Goal: Contribute content

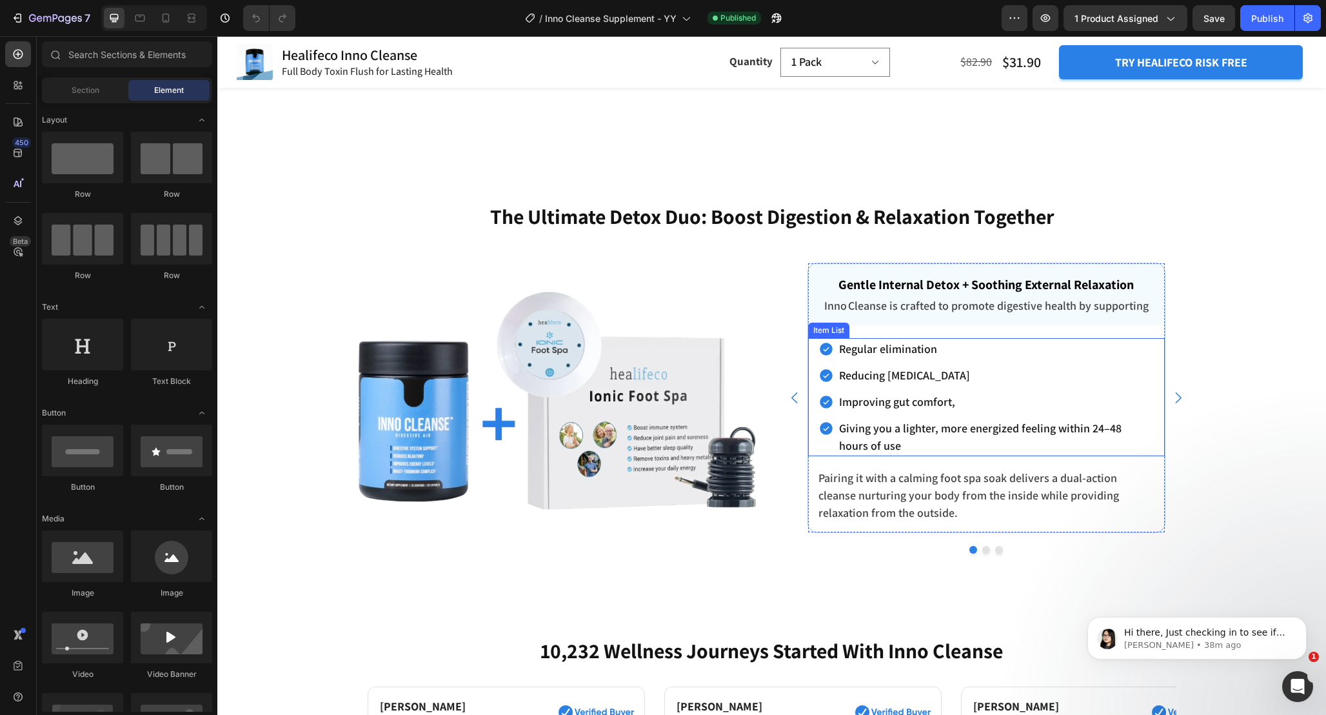
scroll to position [4191, 0]
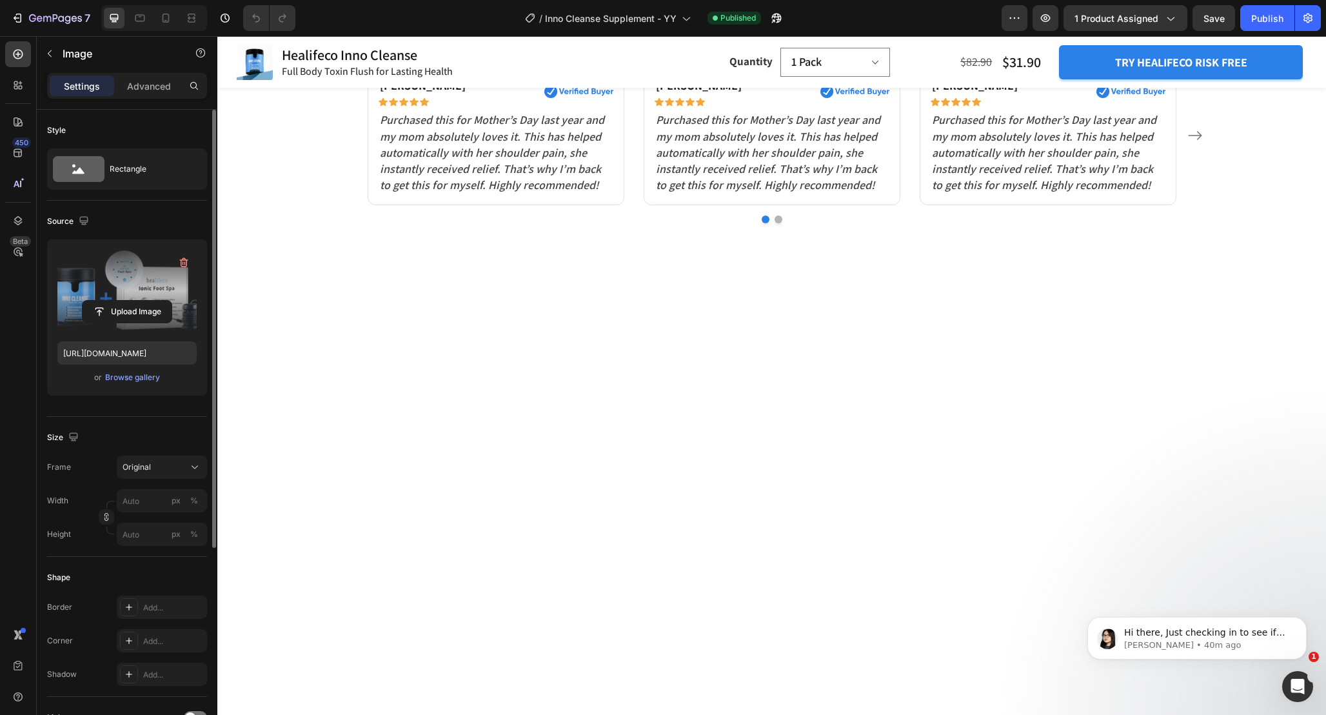
click at [146, 281] on label at bounding box center [126, 290] width 139 height 81
click at [146, 301] on input "file" at bounding box center [127, 312] width 89 height 22
type input "https://cdn.shopify.com/s/files/1/0665/9355/4687/files/gempages_464015395364275…"
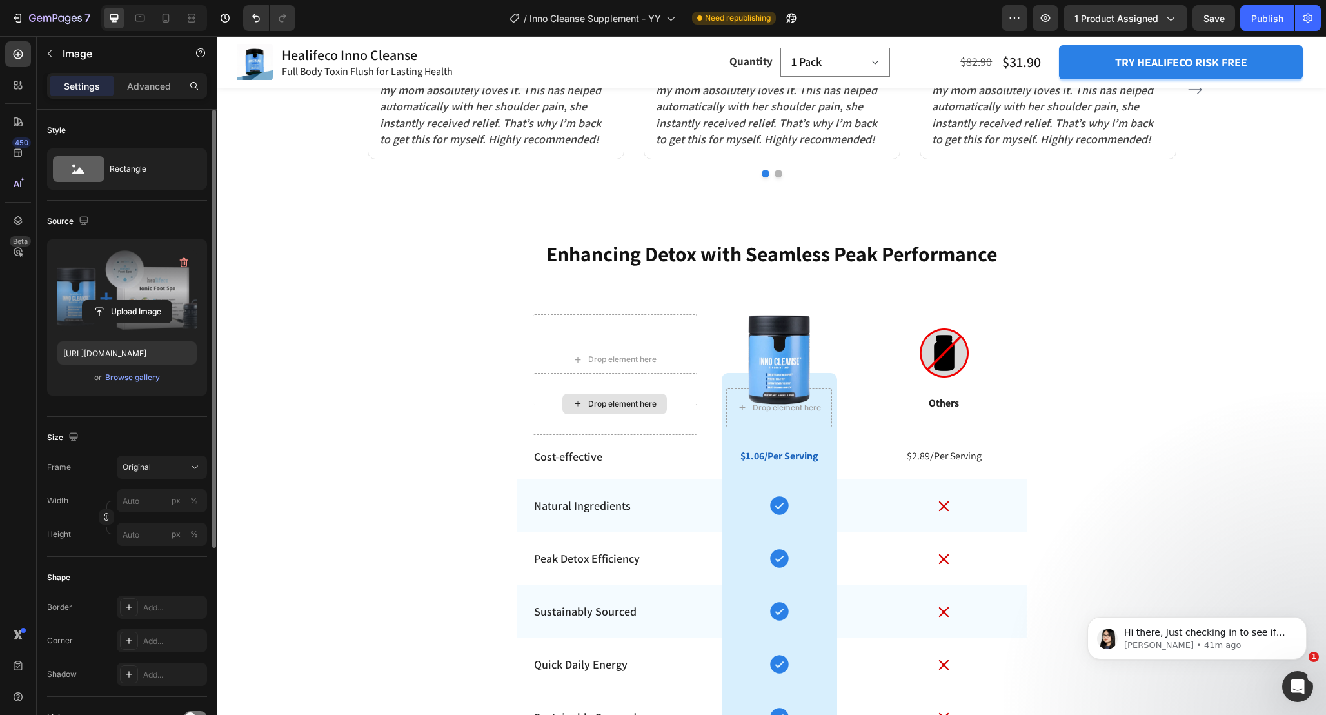
scroll to position [5183, 0]
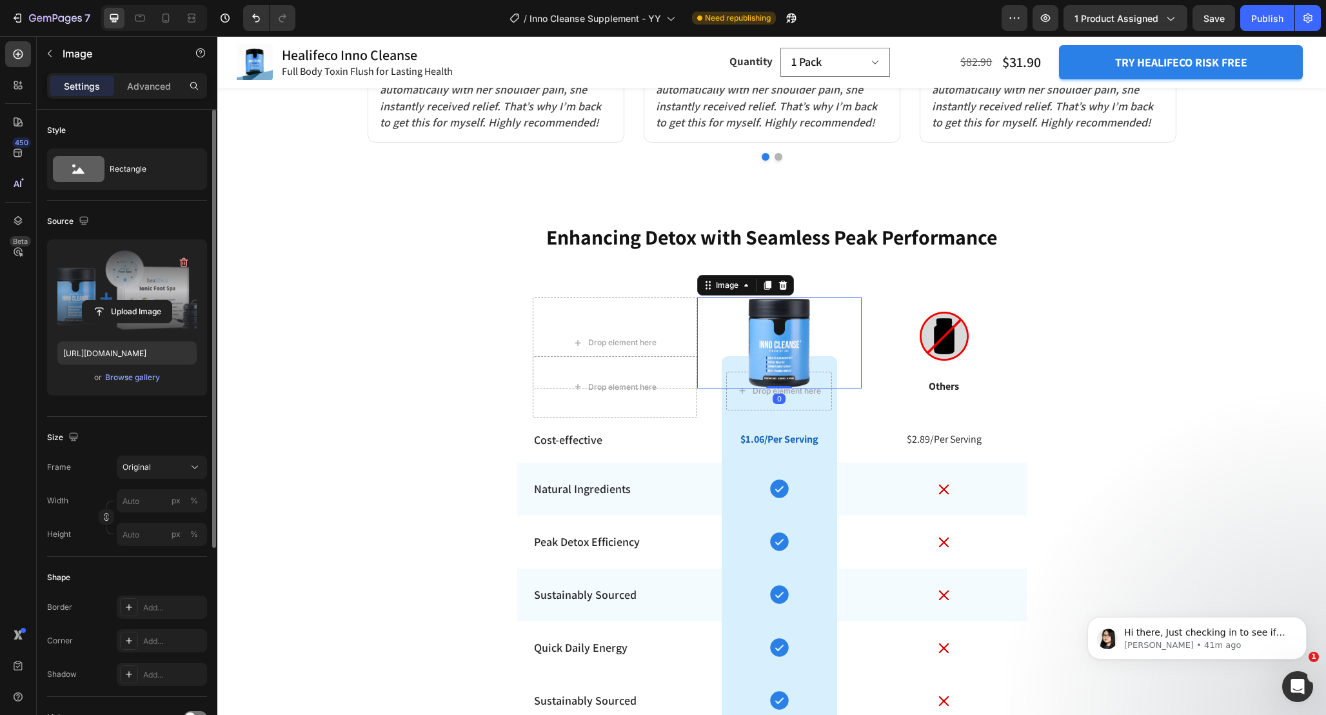
click at [785, 342] on img at bounding box center [779, 342] width 66 height 91
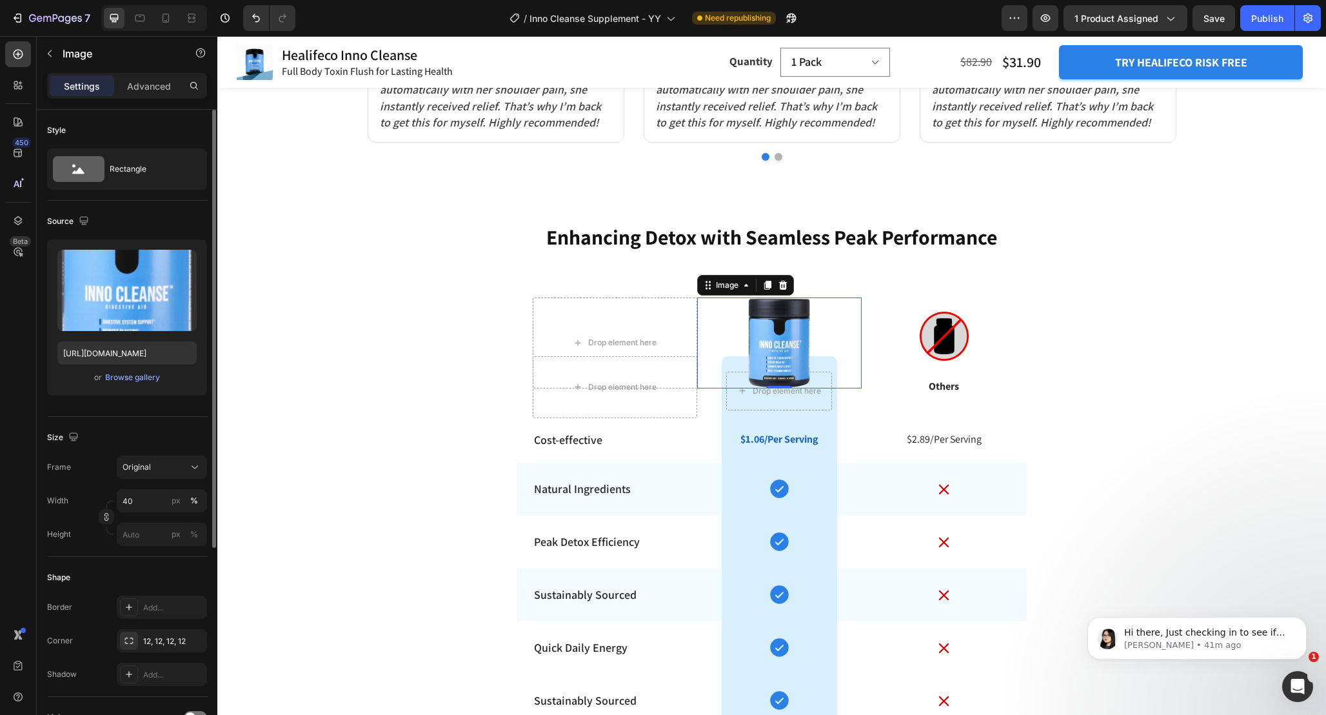
click at [792, 335] on img at bounding box center [779, 342] width 66 height 91
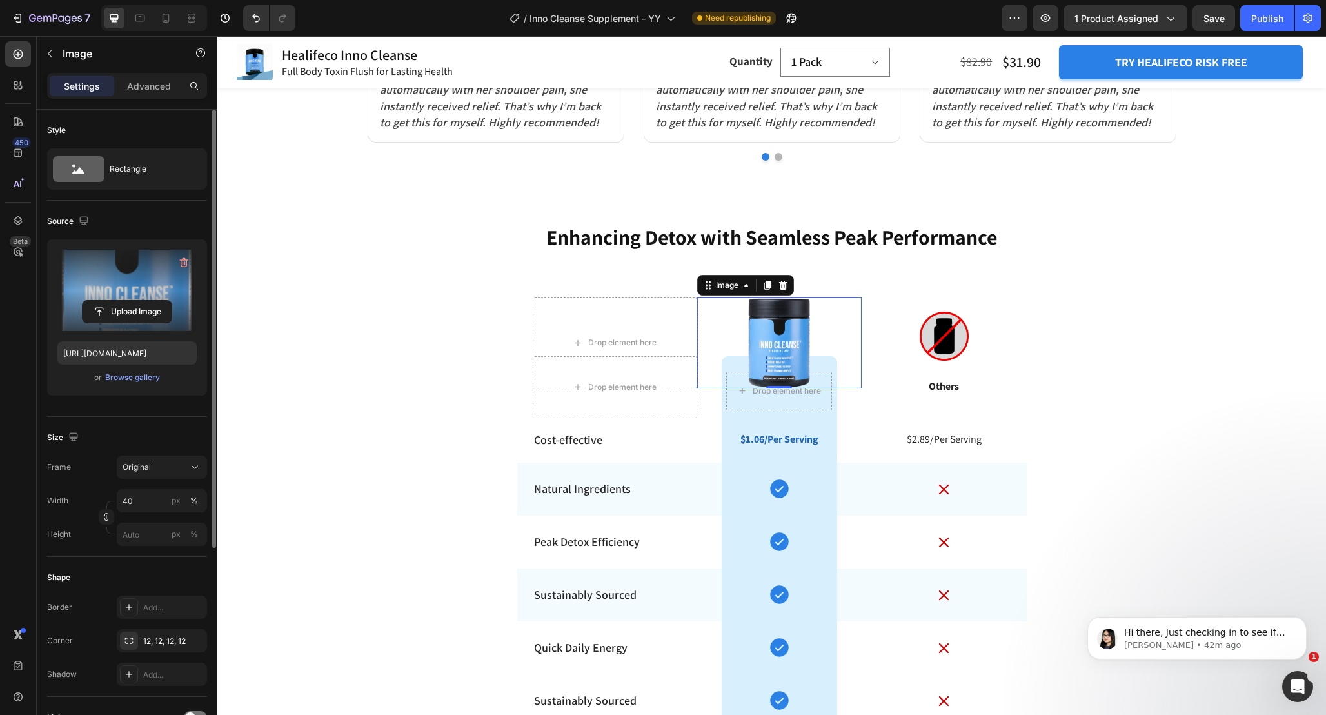
click at [117, 282] on label at bounding box center [126, 290] width 139 height 81
click at [117, 301] on input "file" at bounding box center [127, 312] width 89 height 22
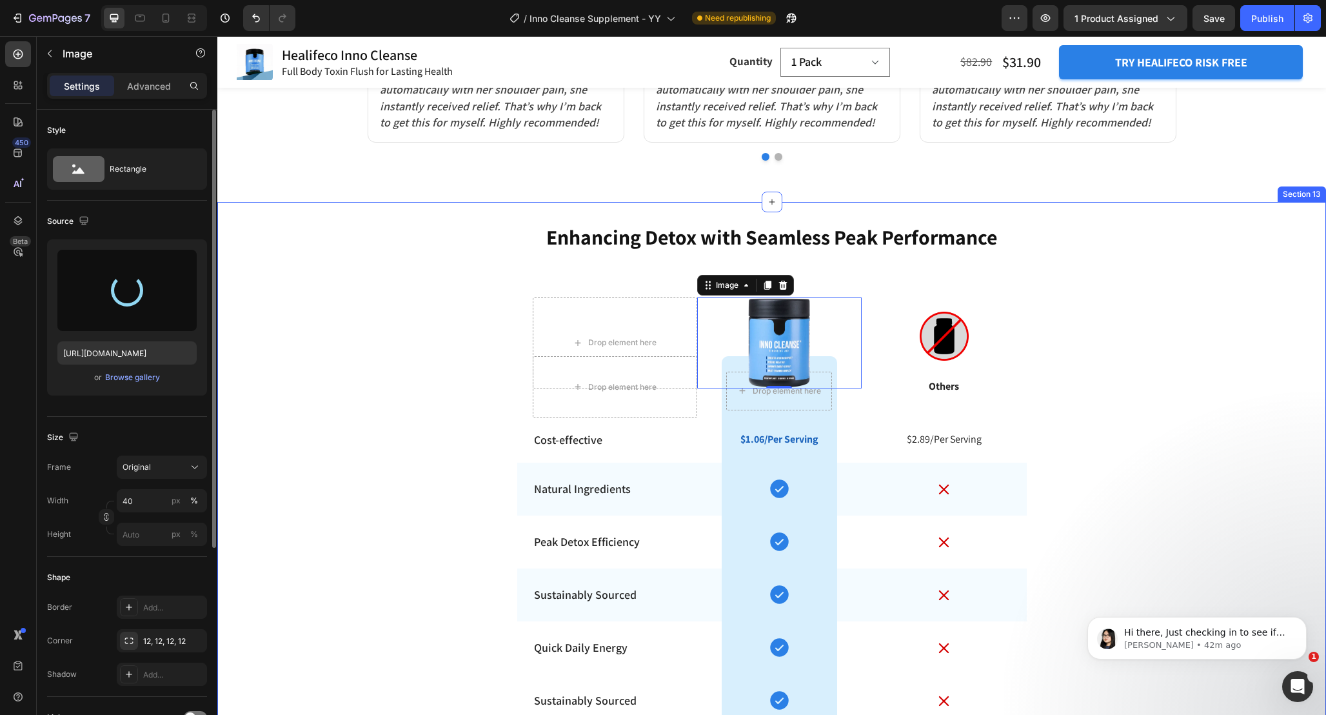
type input "https://cdn.shopify.com/s/files/1/0665/9355/4687/files/gempages_464015395364275…"
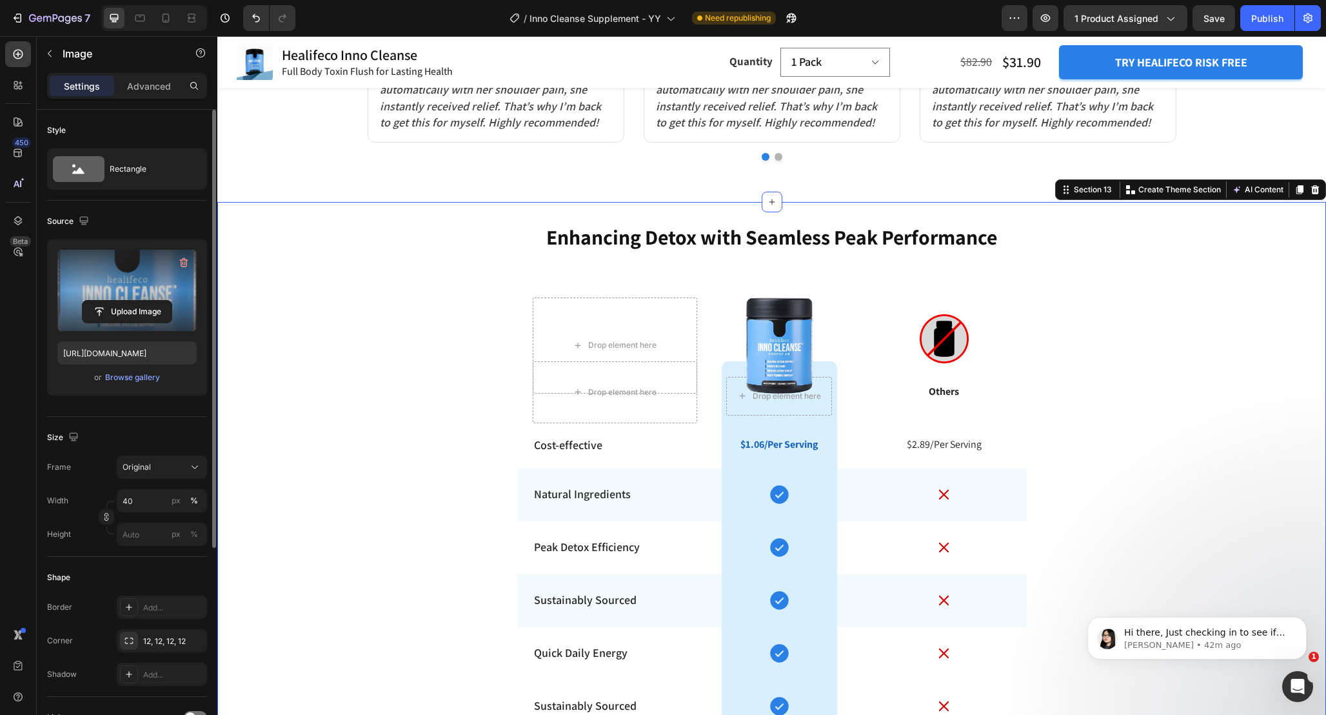
click at [1041, 330] on div "Enhancing Detox with Seamless Peak Performance Heading Row Drop element here Im…" at bounding box center [771, 489] width 1109 height 532
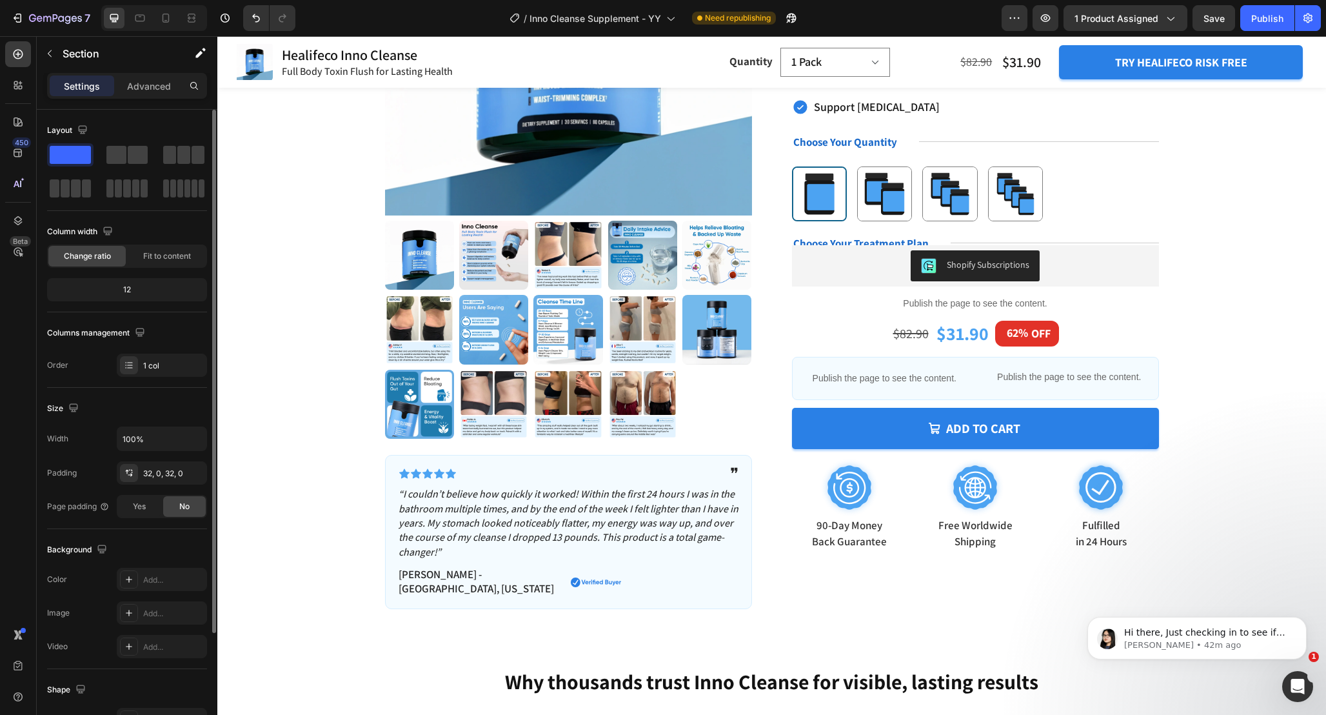
scroll to position [263, 0]
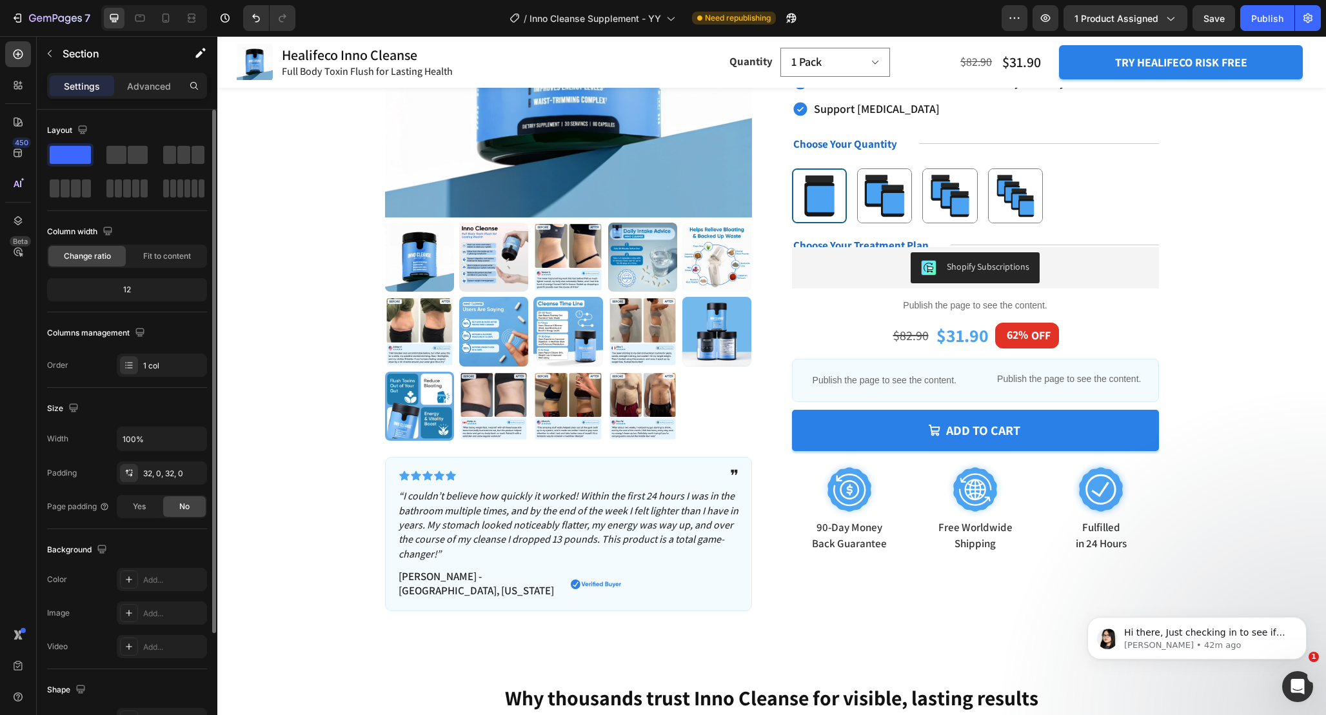
click at [1267, 32] on div "7 Version history / Inno Cleanse Supplement - YY Need republishing Preview 1 pr…" at bounding box center [663, 18] width 1326 height 37
click at [1265, 26] on button "Publish" at bounding box center [1267, 18] width 54 height 26
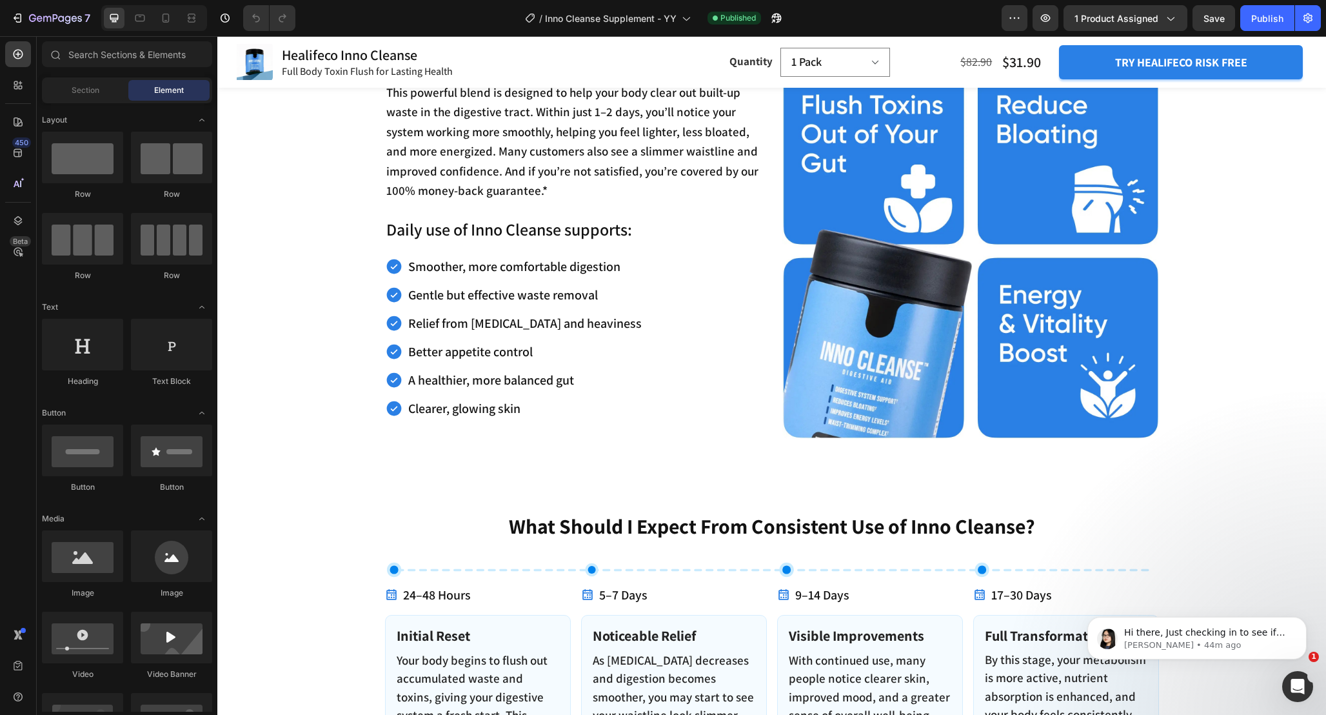
scroll to position [1358, 0]
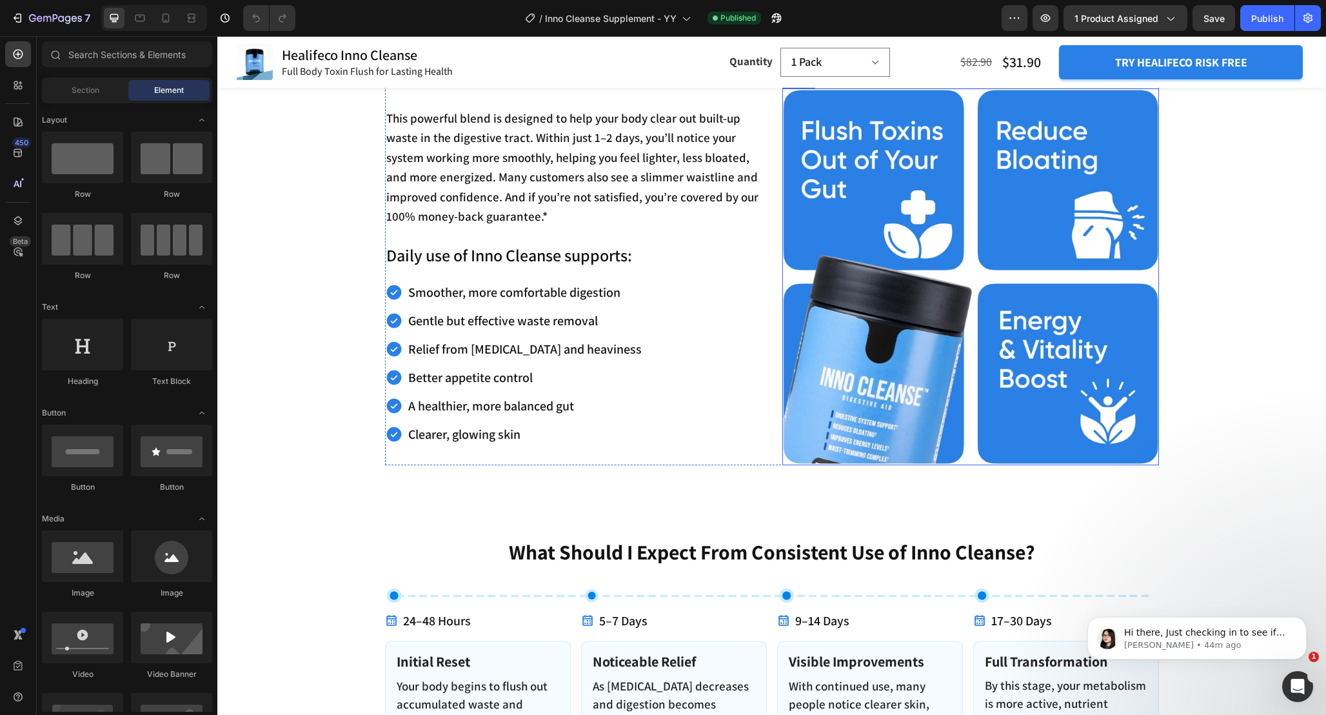
click at [982, 351] on img at bounding box center [970, 276] width 377 height 377
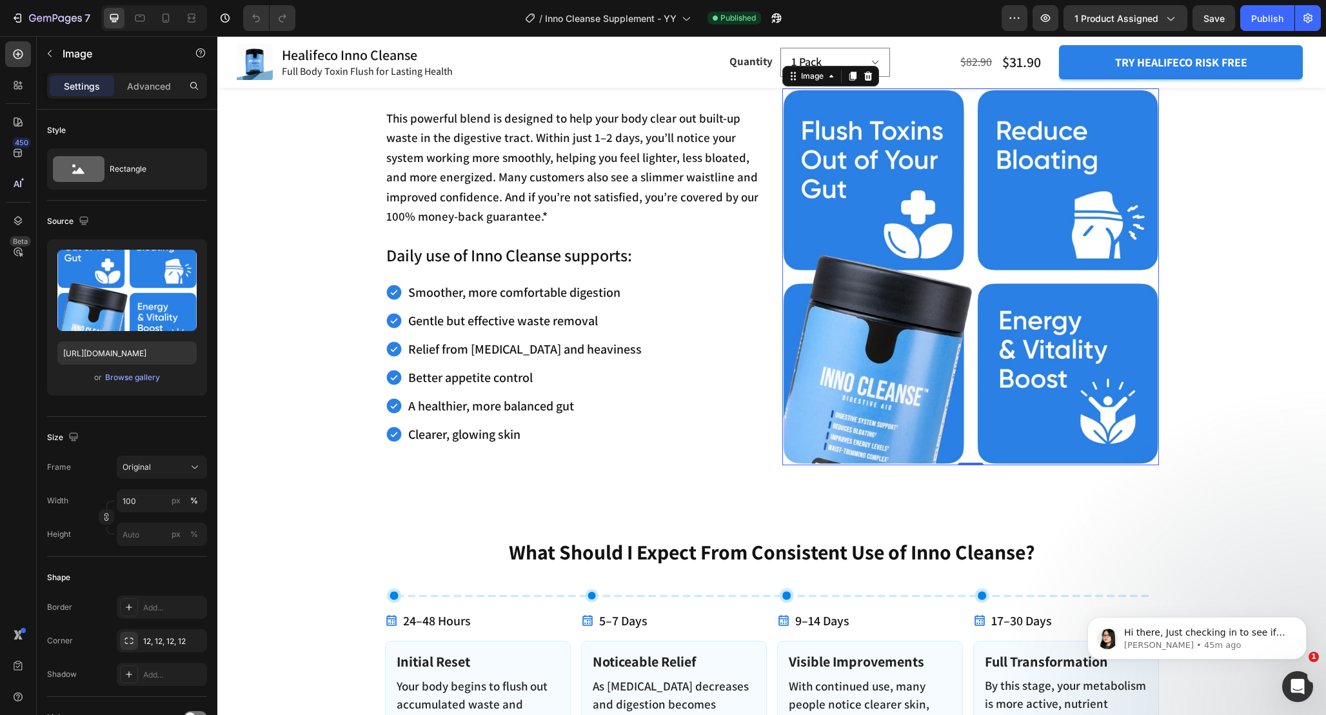
click at [920, 297] on img at bounding box center [970, 276] width 377 height 377
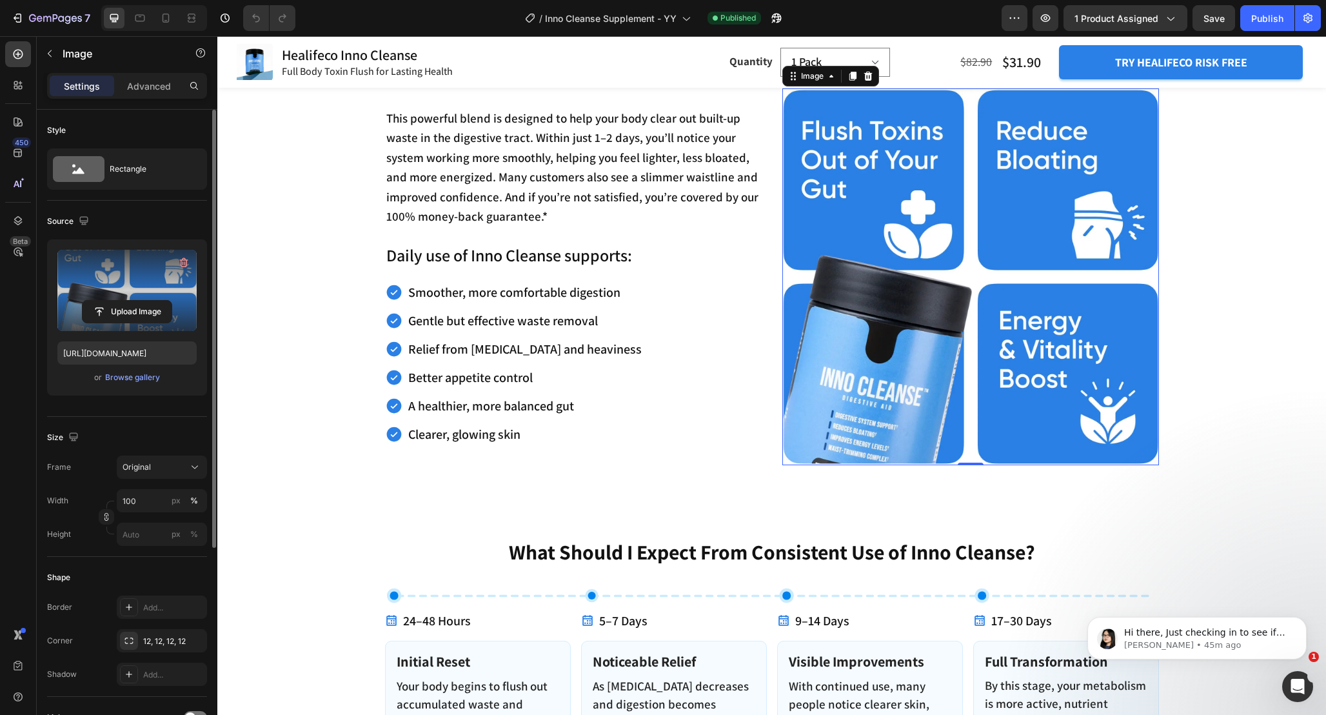
click at [107, 286] on label at bounding box center [126, 290] width 139 height 81
click at [107, 301] on input "file" at bounding box center [127, 312] width 89 height 22
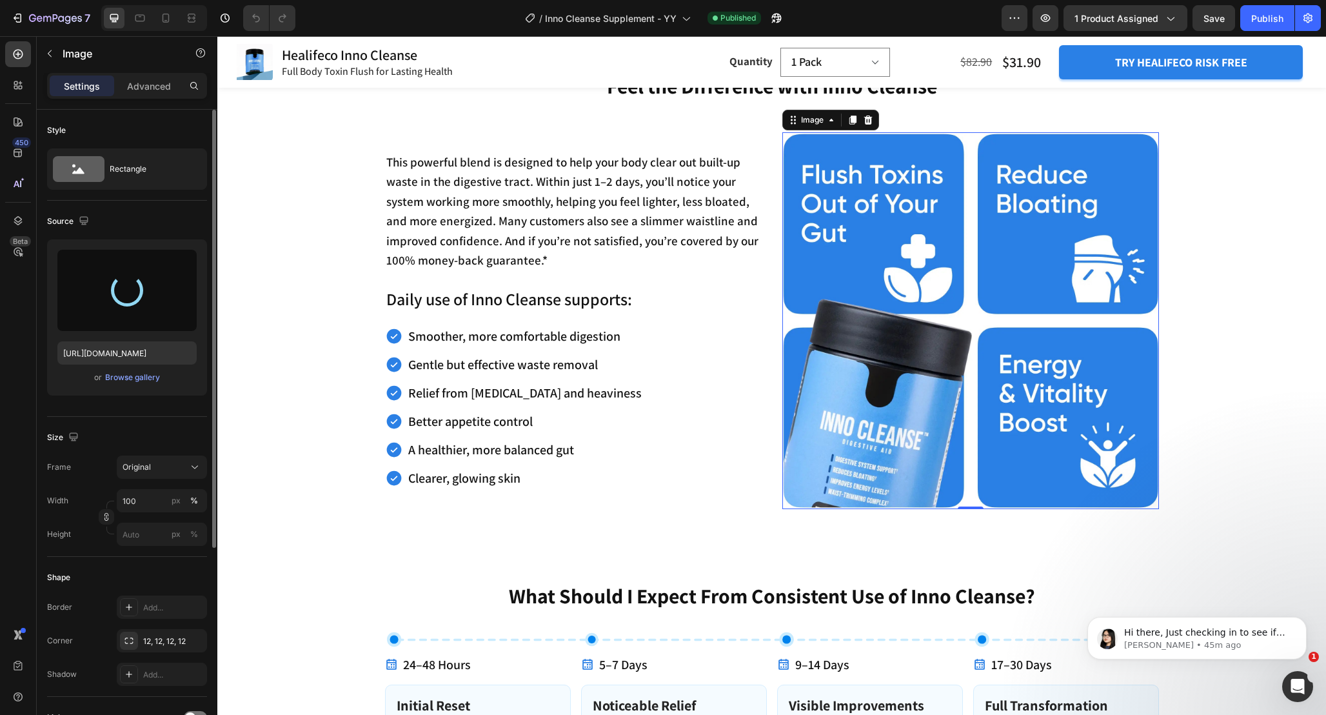
scroll to position [1310, 0]
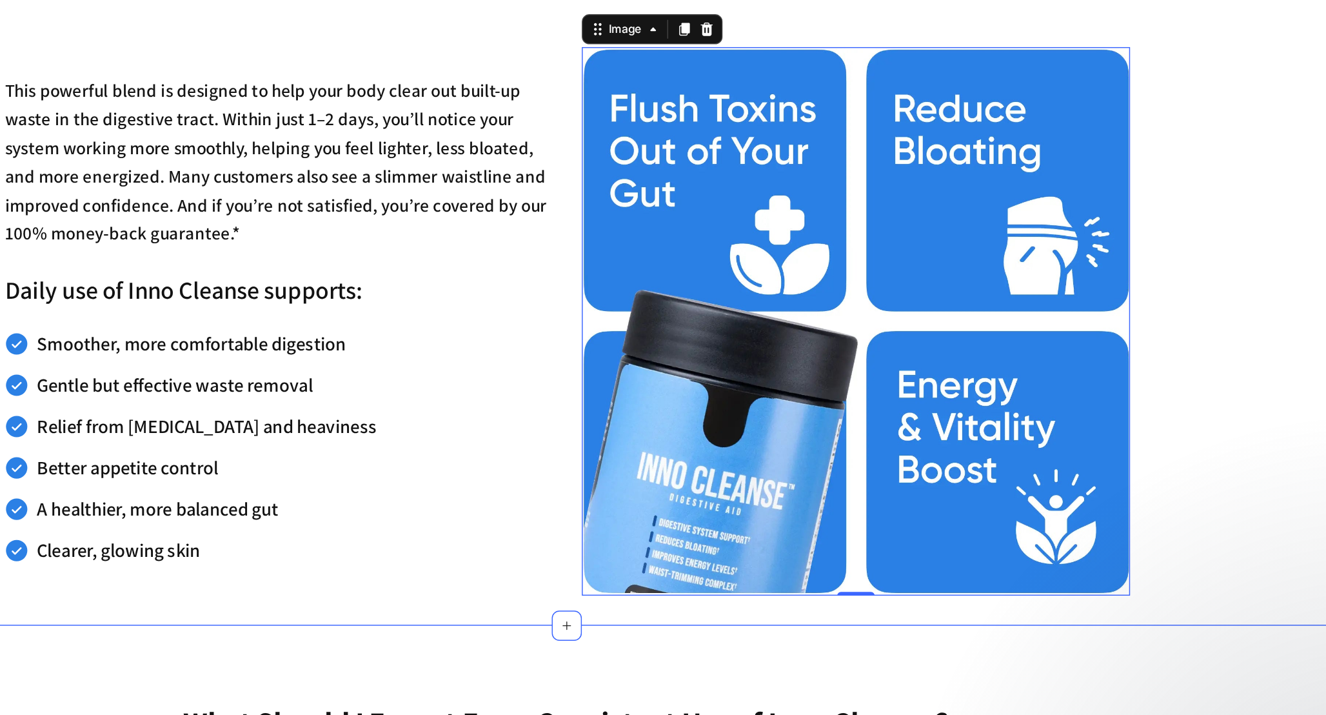
type input "[URL][DOMAIN_NAME]"
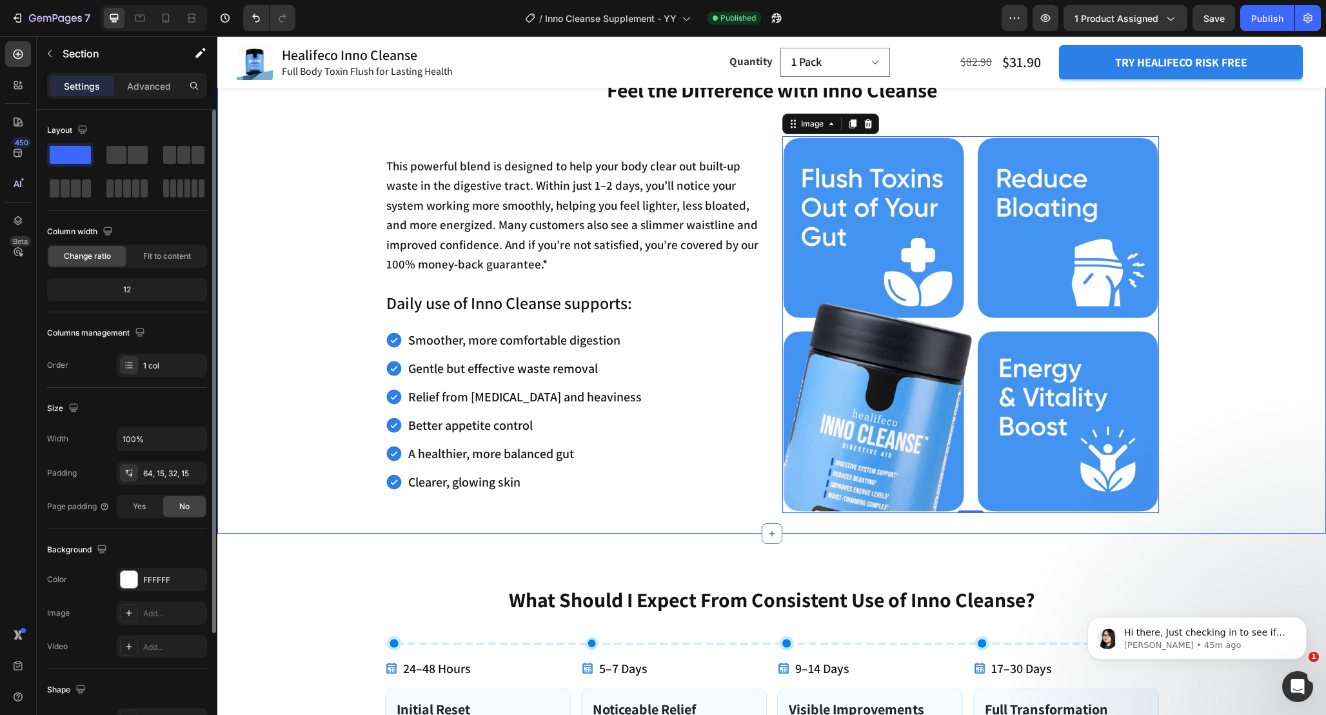
click at [1222, 332] on div "Feel the Difference with Inno Cleanse Heading This powerful blend is designed t…" at bounding box center [771, 293] width 1089 height 437
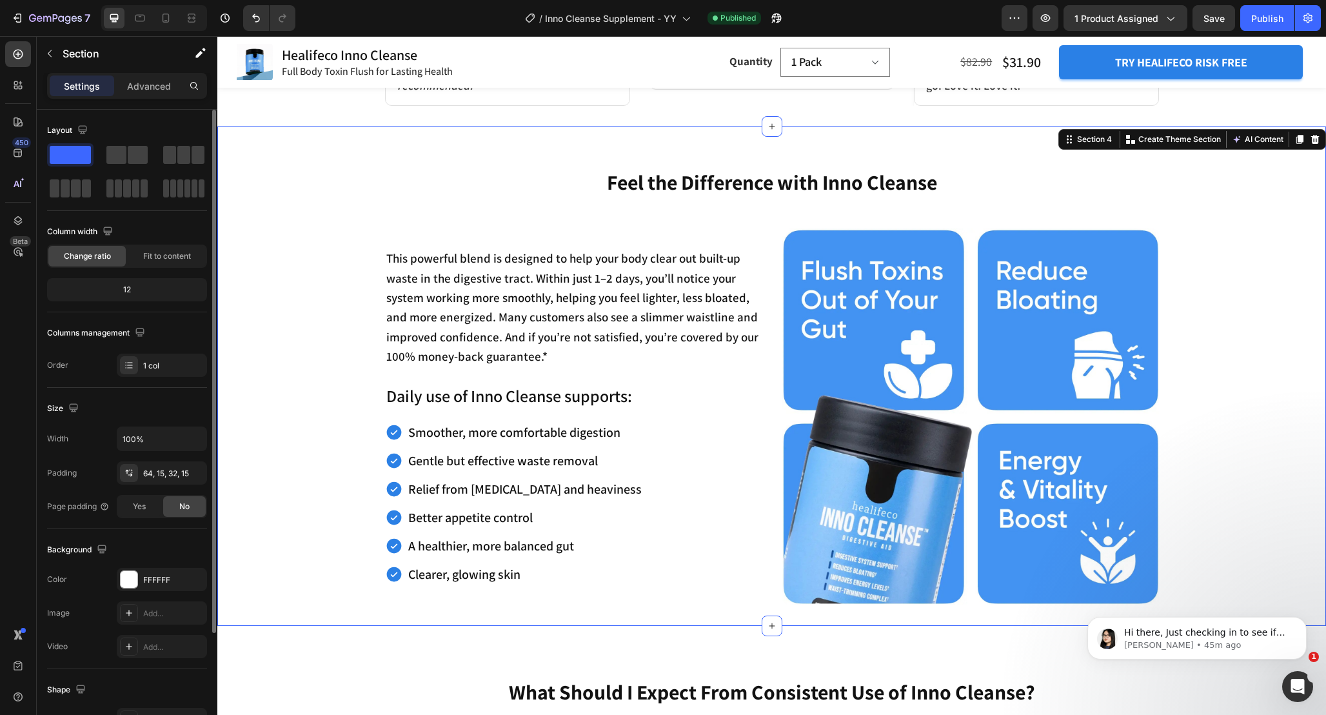
scroll to position [1233, 0]
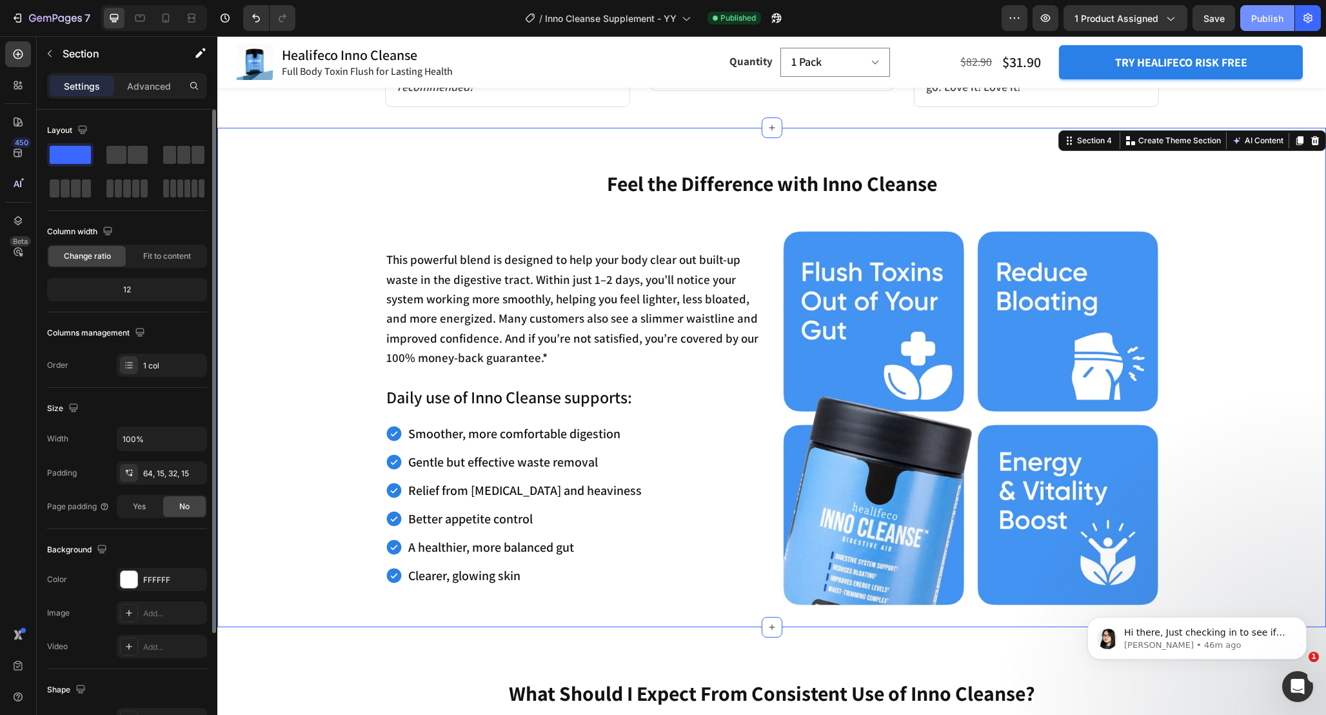
click at [1273, 19] on div "Publish" at bounding box center [1267, 19] width 32 height 14
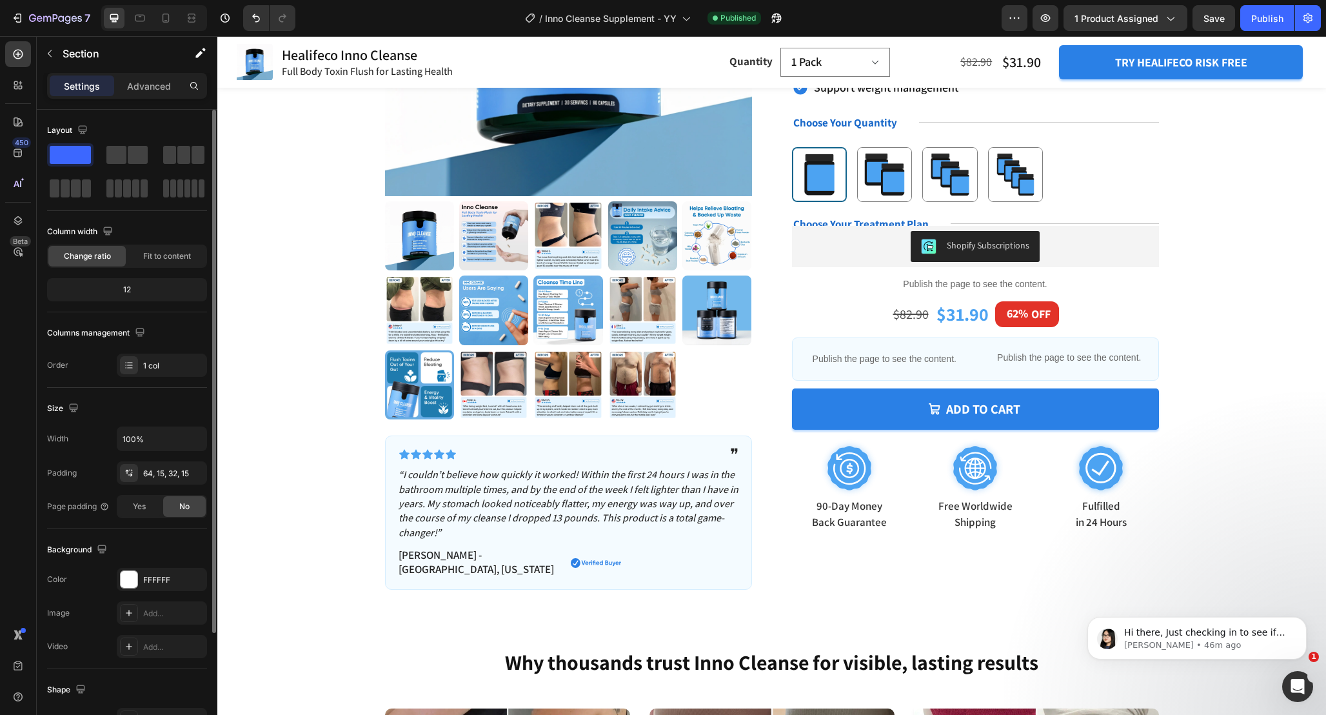
scroll to position [0, 0]
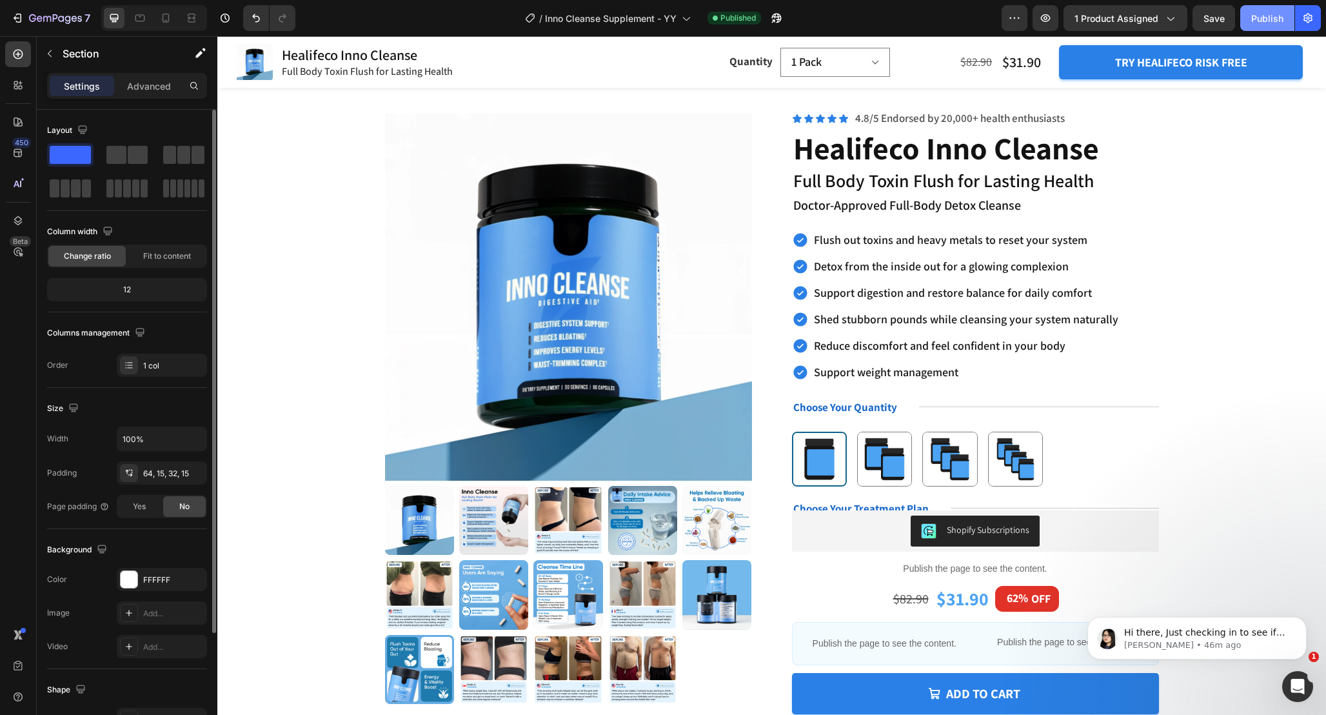
click at [1258, 25] on button "Publish" at bounding box center [1267, 18] width 54 height 26
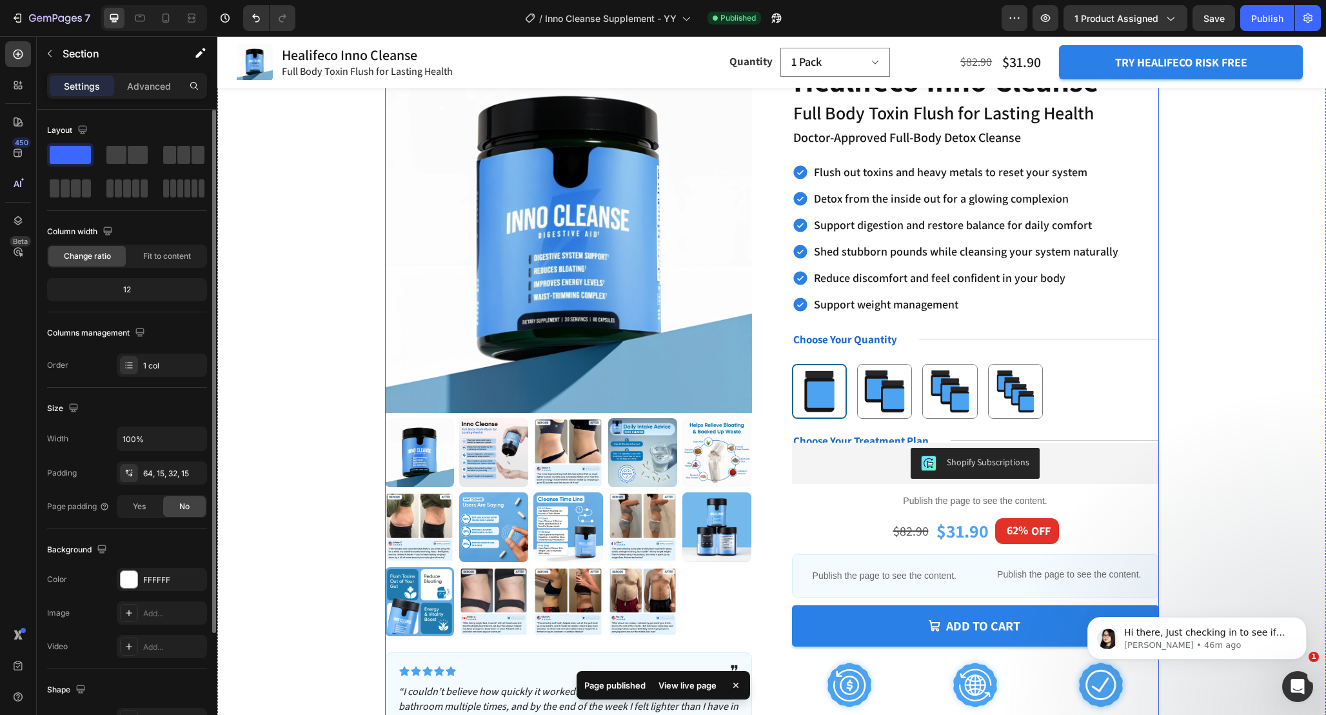
scroll to position [82, 0]
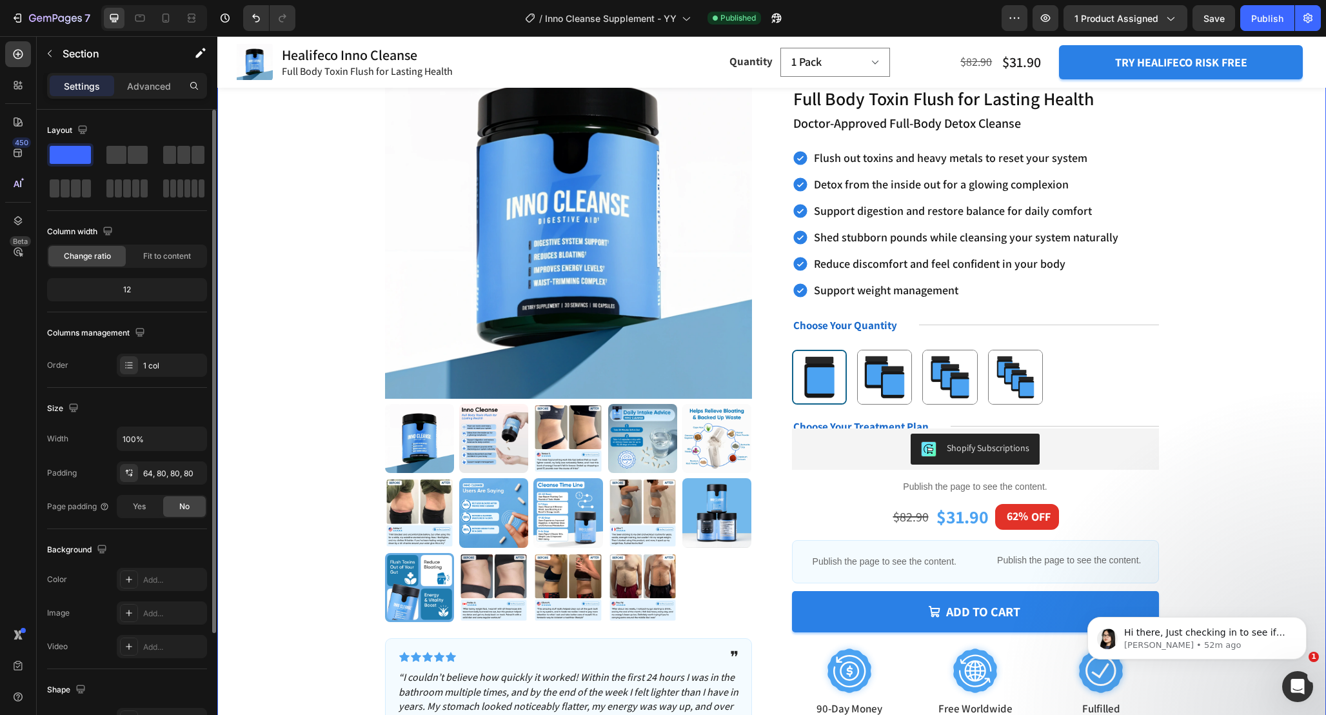
click at [338, 502] on div "Product Images Icon Icon Icon Icon Icon Icon List ❞ Text Block Row “I couldn’t …" at bounding box center [772, 407] width 1006 height 770
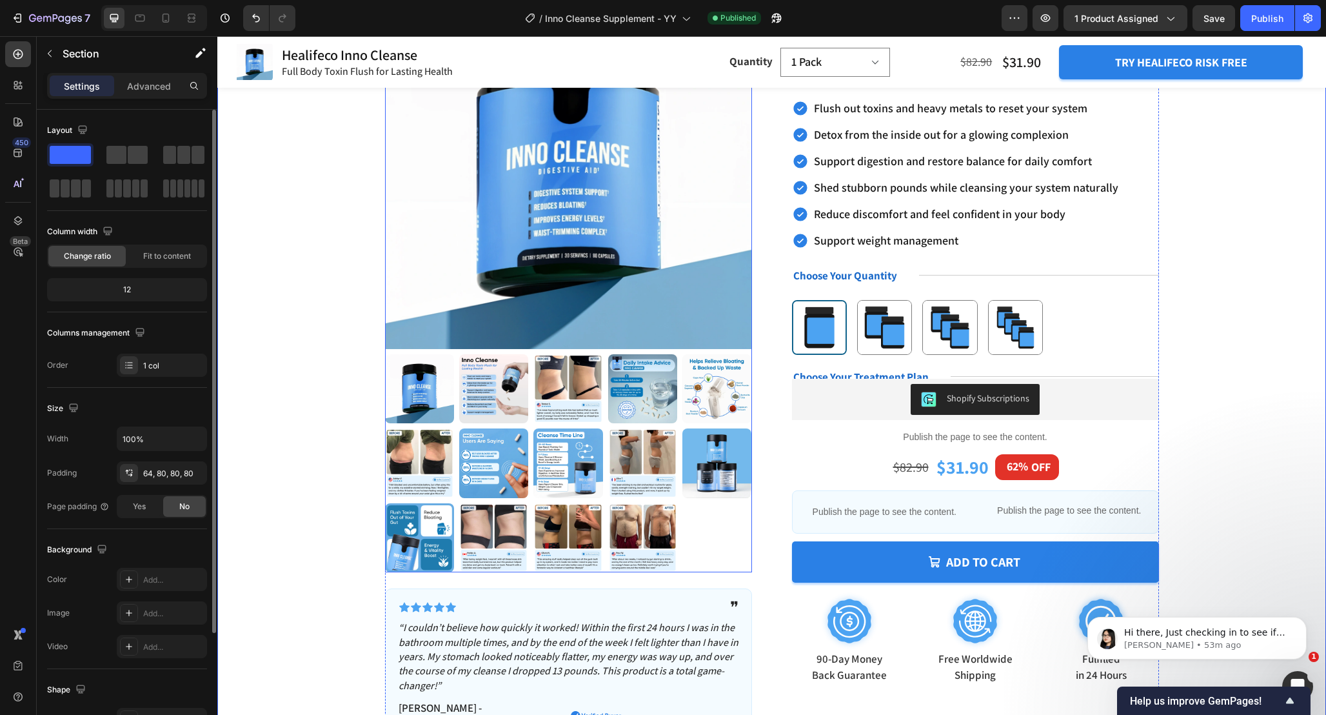
scroll to position [0, 0]
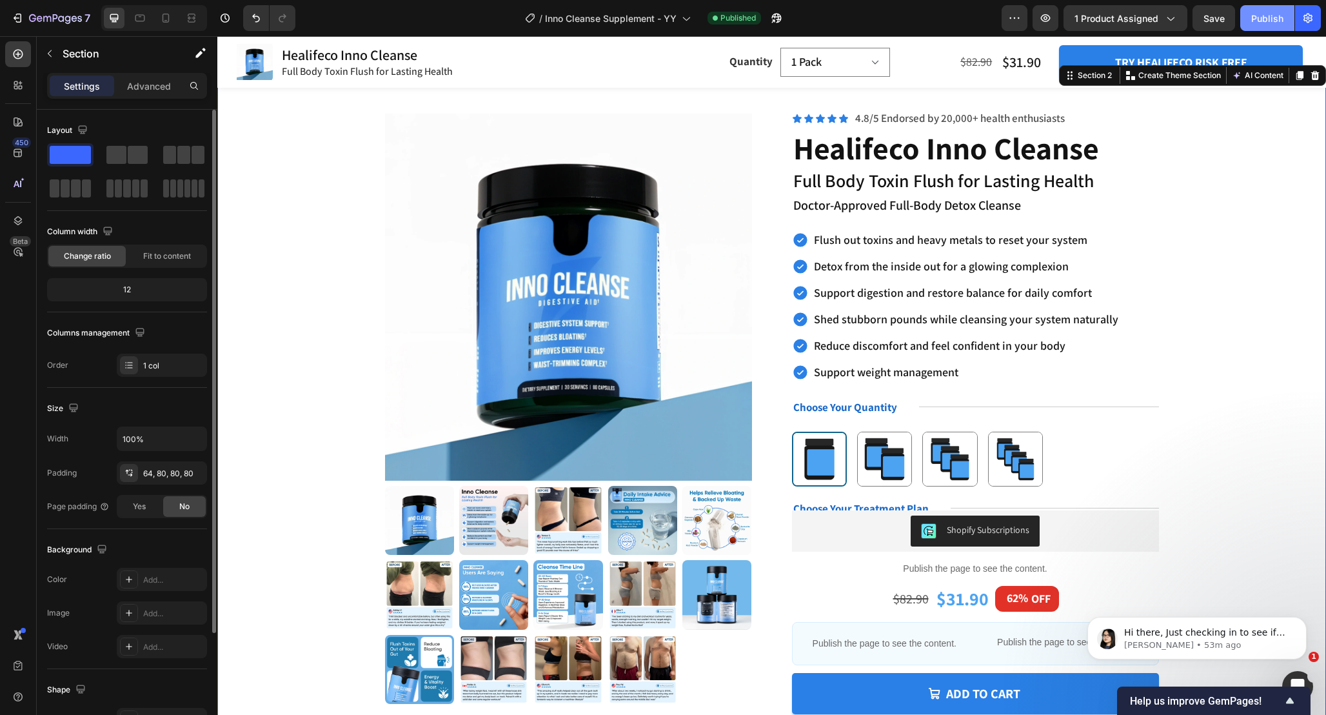
click at [1275, 12] on div "Publish" at bounding box center [1267, 19] width 32 height 14
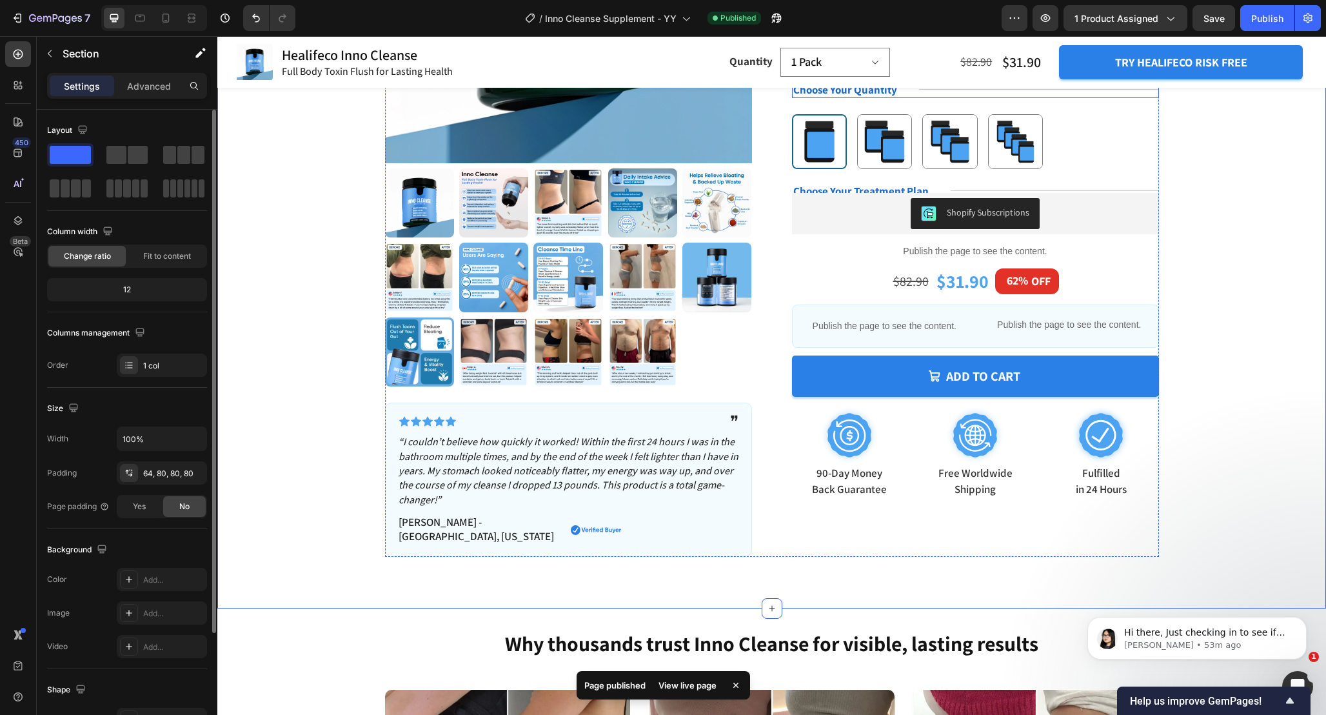
scroll to position [310, 0]
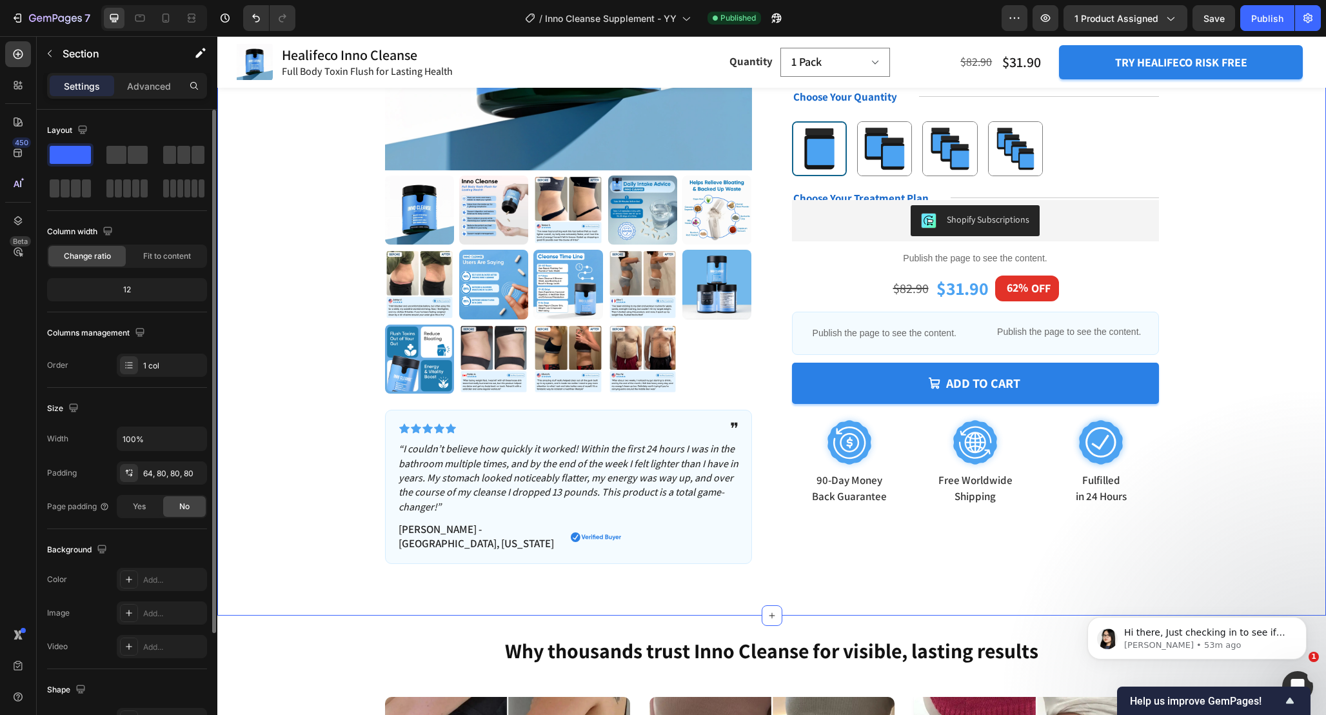
click at [1198, 263] on div "Product Images Icon Icon Icon Icon Icon Icon List ❞ Text Block Row “I couldn’t …" at bounding box center [772, 179] width 1006 height 770
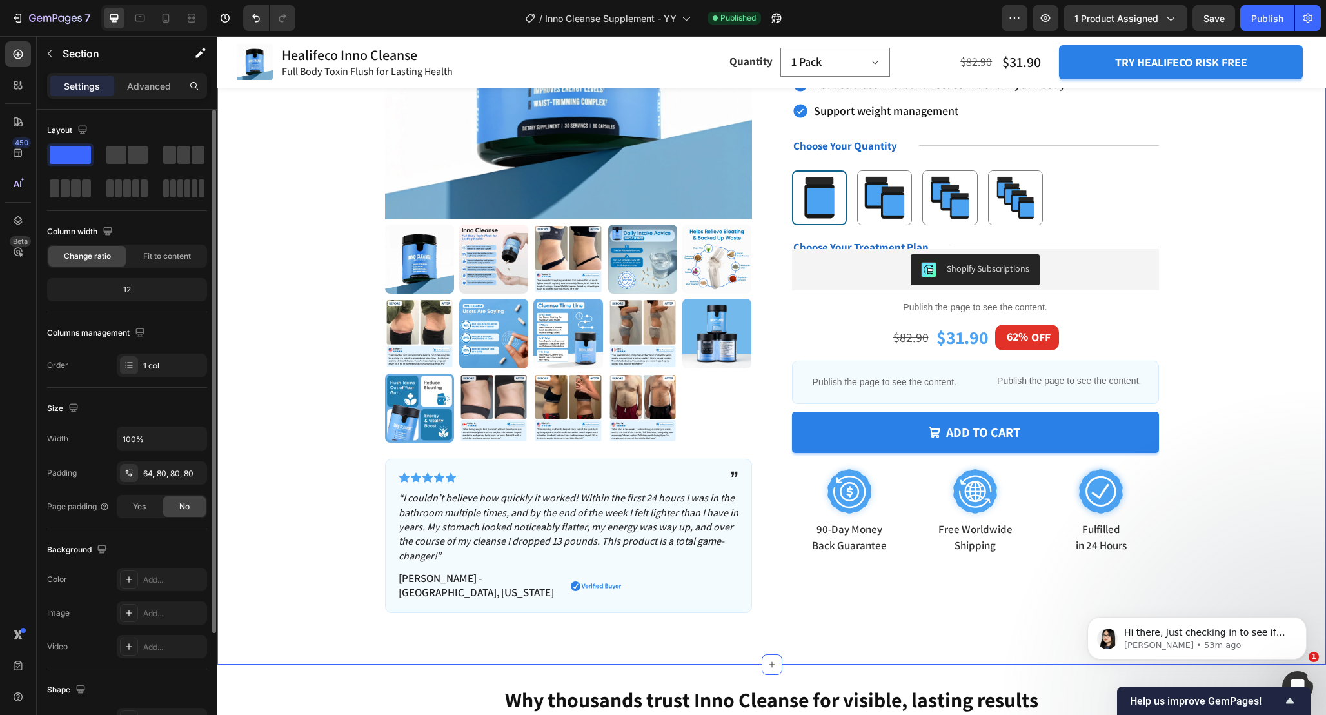
scroll to position [253, 0]
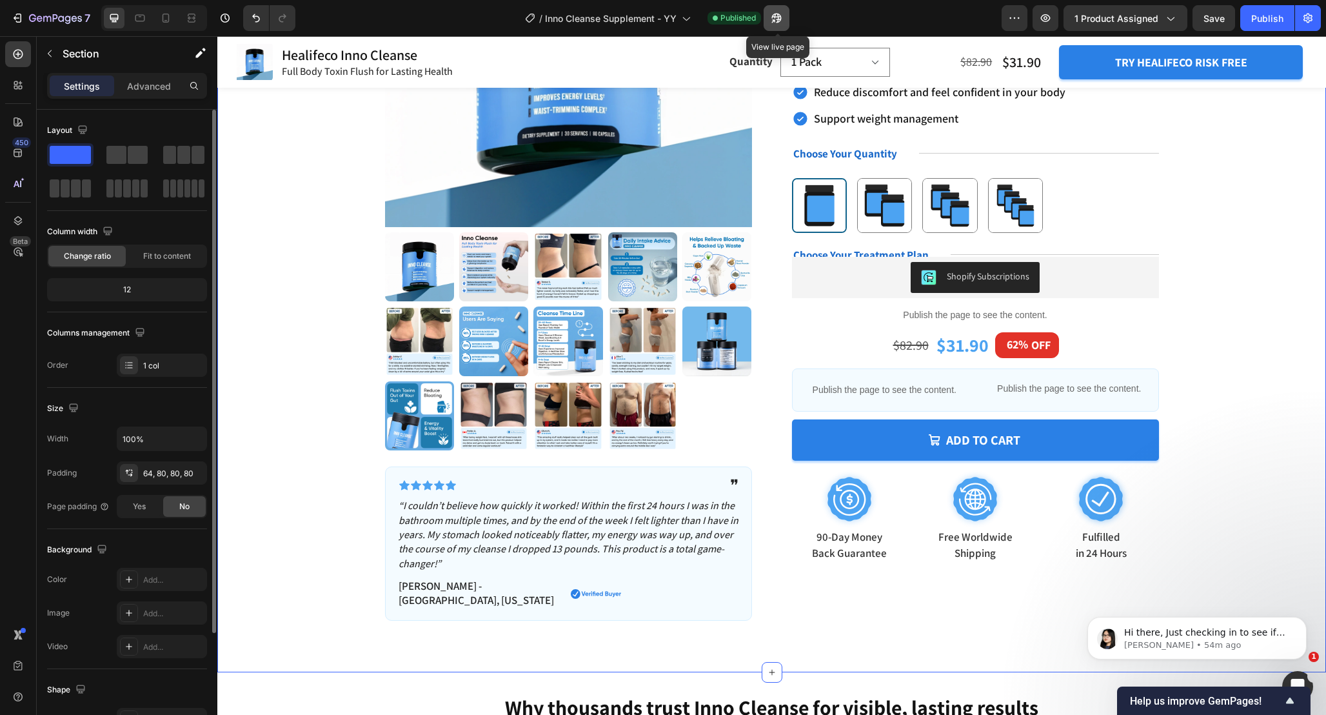
click at [775, 13] on icon "button" at bounding box center [776, 18] width 13 height 13
